Goal: Task Accomplishment & Management: Complete application form

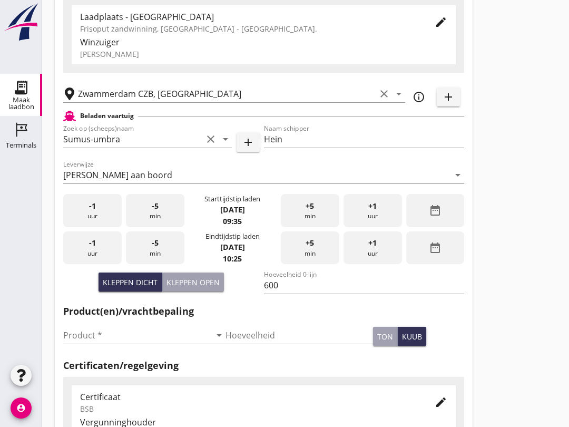
scroll to position [90, 0]
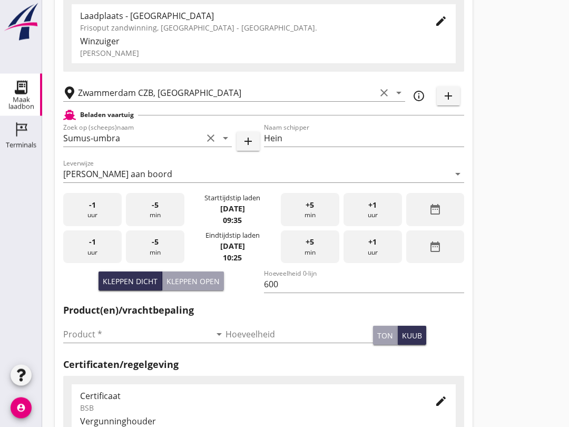
click at [141, 343] on input "Product *" at bounding box center [137, 334] width 148 height 17
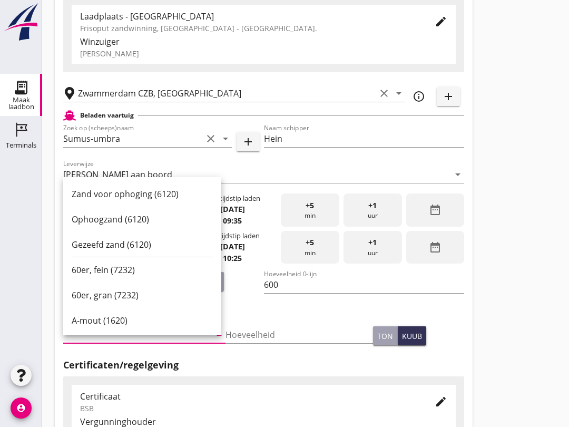
click at [145, 223] on div "Ophoogzand (6120)" at bounding box center [142, 219] width 141 height 13
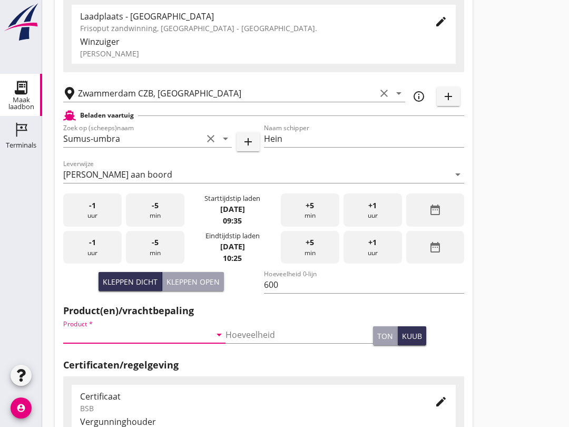
type input "Ophoogzand (6120)"
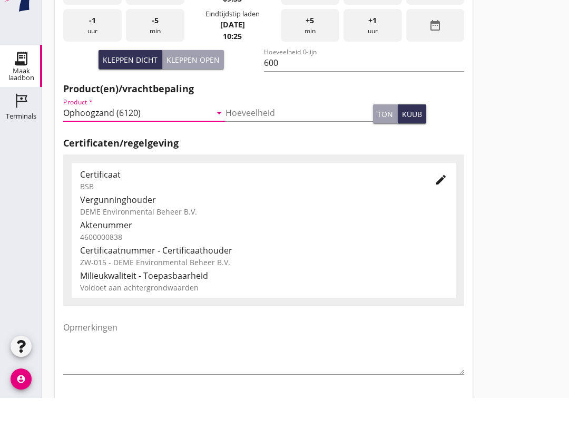
scroll to position [335, 0]
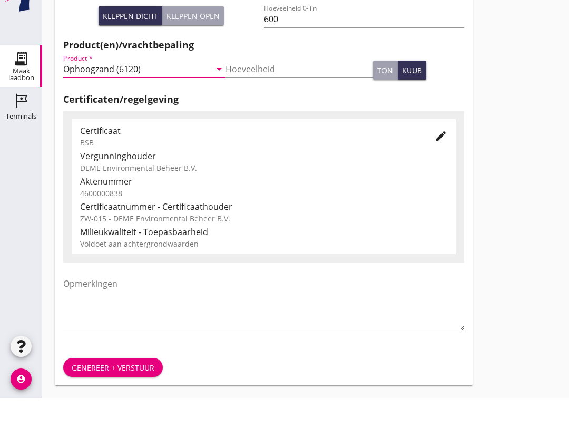
click at [124, 391] on div "Genereer + verstuur" at bounding box center [113, 396] width 83 height 11
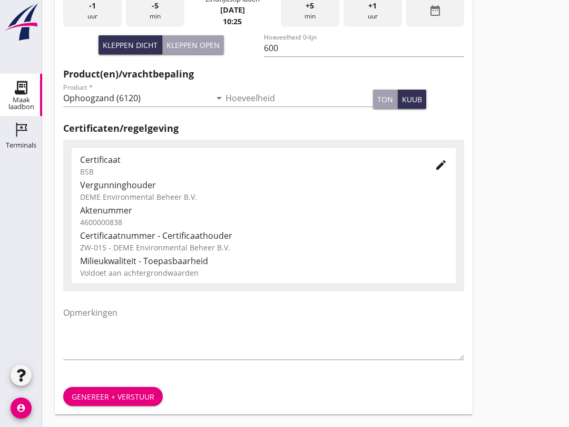
click at [123, 400] on div "Genereer + verstuur" at bounding box center [113, 396] width 83 height 11
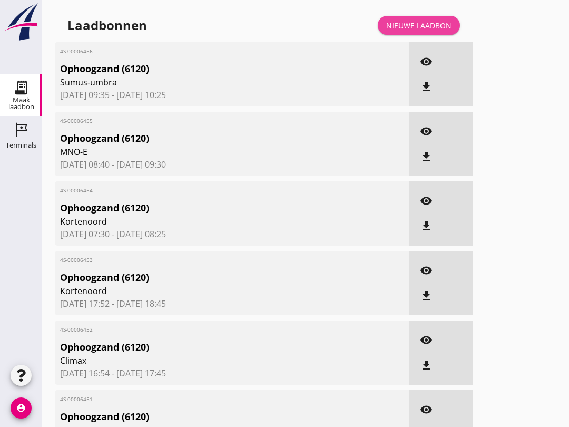
click at [427, 31] on div "Nieuwe laadbon" at bounding box center [418, 25] width 65 height 11
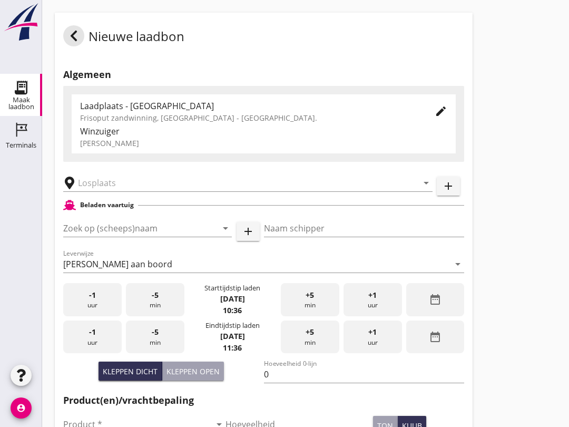
click at [120, 237] on input "Zoek op (scheeps)naam" at bounding box center [132, 228] width 139 height 17
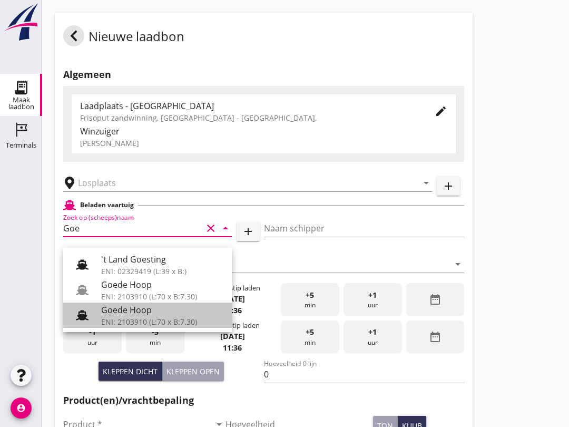
click at [161, 315] on div "Goede Hoop" at bounding box center [162, 310] width 122 height 13
type input "Goede Hoop"
type input "[PERSON_NAME]"
type input "555"
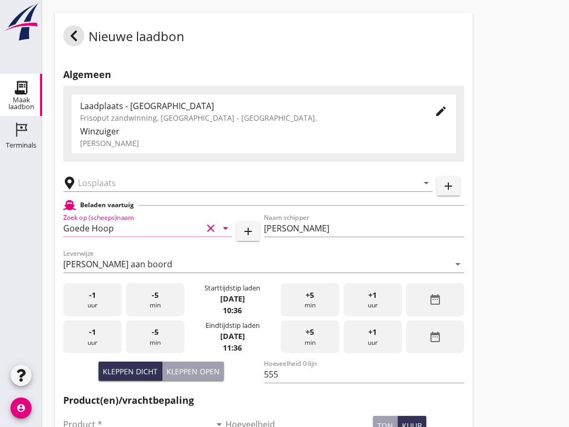
click at [135, 190] on input "text" at bounding box center [240, 182] width 325 height 17
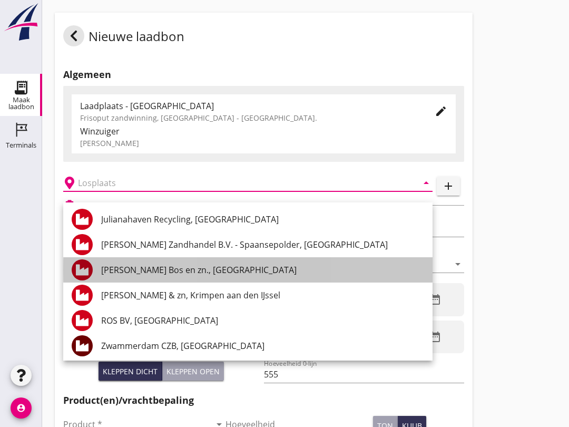
click at [180, 276] on div "[PERSON_NAME] Bos en zn., [GEOGRAPHIC_DATA]" at bounding box center [262, 269] width 323 height 13
type input "[PERSON_NAME] Bos en zn., [GEOGRAPHIC_DATA]"
